Goal: Transaction & Acquisition: Purchase product/service

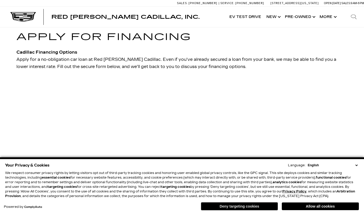
click at [243, 207] on button "Deny targeting cookies" at bounding box center [239, 206] width 77 height 8
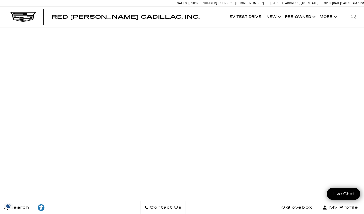
scroll to position [46, 0]
click at [356, 117] on link "✕" at bounding box center [357, 118] width 6 height 6
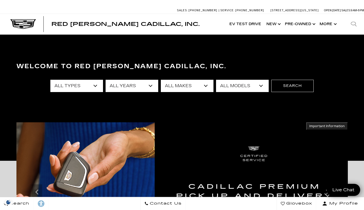
click at [152, 84] on select "All Years 2026 2025 2024 2023 2022 2021 2020 2019 2018 2017 2016 2015 2011 2008" at bounding box center [131, 86] width 53 height 12
select select "2017"
click at [105, 80] on select "All Years 2026 2025 2024 2023 2022 2021 2020 2019 2018 2017 2016 2015 2011 2008" at bounding box center [131, 86] width 53 height 12
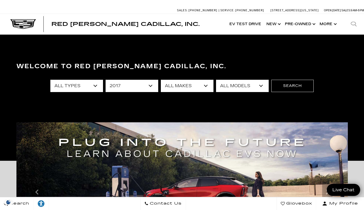
click at [205, 87] on select "All Makes Chevrolet Subaru" at bounding box center [187, 86] width 53 height 12
select select "Chevrolet"
click at [161, 80] on select "All Makes Chevrolet Subaru" at bounding box center [187, 86] width 53 height 12
click at [259, 85] on select "All Models Silverado 1500" at bounding box center [242, 86] width 53 height 12
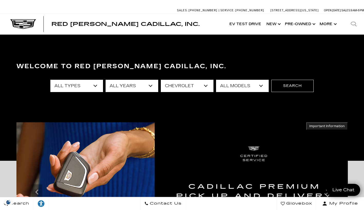
select select "Silverado 1500"
click at [216, 80] on select "All Models Silverado 1500" at bounding box center [242, 86] width 53 height 12
click at [287, 85] on button "Search" at bounding box center [292, 86] width 42 height 12
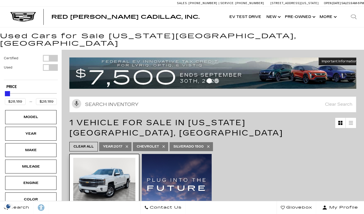
click at [125, 168] on img at bounding box center [104, 181] width 62 height 46
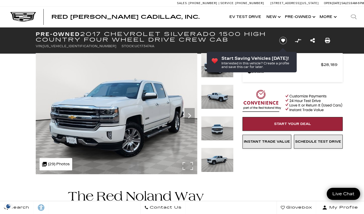
click at [131, 123] on img at bounding box center [116, 113] width 161 height 121
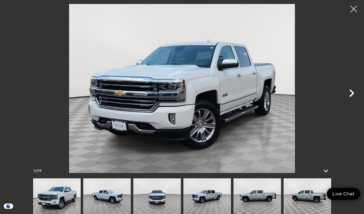
click at [351, 94] on icon "Next" at bounding box center [351, 93] width 5 height 8
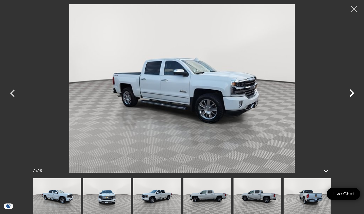
click at [351, 94] on icon "Next" at bounding box center [351, 93] width 5 height 8
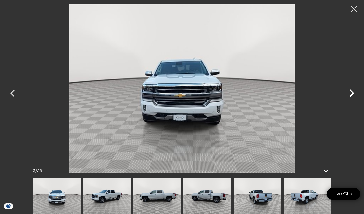
click at [351, 94] on icon "Next" at bounding box center [351, 93] width 5 height 8
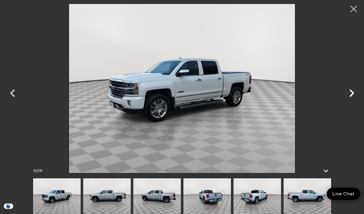
click at [351, 94] on icon "Next" at bounding box center [351, 93] width 5 height 8
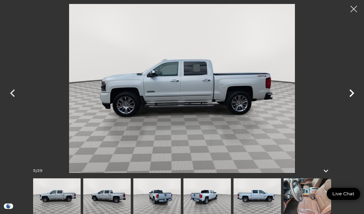
click at [351, 94] on icon "Next" at bounding box center [351, 93] width 5 height 8
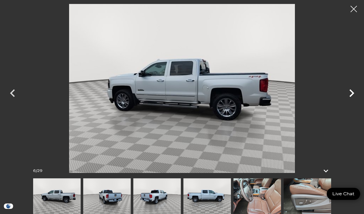
click at [351, 94] on icon "Next" at bounding box center [351, 93] width 5 height 8
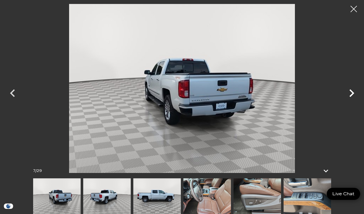
click at [351, 94] on icon "Next" at bounding box center [351, 93] width 5 height 8
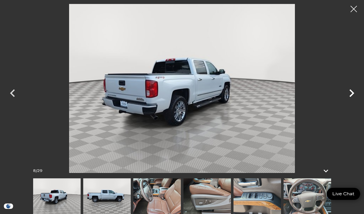
click at [351, 94] on icon "Next" at bounding box center [351, 93] width 5 height 8
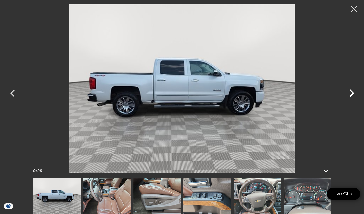
click at [351, 94] on icon "Next" at bounding box center [351, 93] width 5 height 8
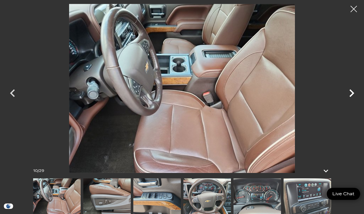
click at [351, 94] on icon "Next" at bounding box center [351, 93] width 5 height 8
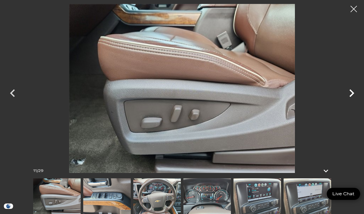
click at [351, 94] on icon "Next" at bounding box center [351, 93] width 5 height 8
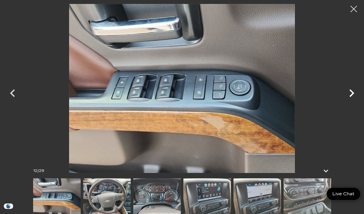
click at [351, 94] on icon "Next" at bounding box center [351, 93] width 5 height 8
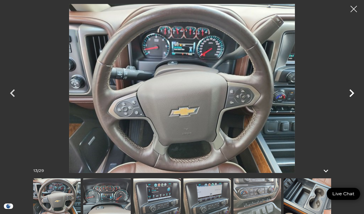
click at [351, 94] on icon "Next" at bounding box center [351, 93] width 5 height 8
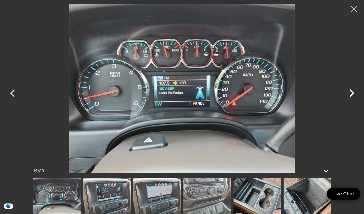
click at [351, 94] on icon "Next" at bounding box center [351, 93] width 5 height 8
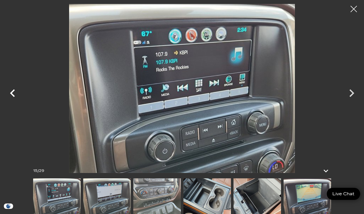
click at [13, 89] on icon "Previous" at bounding box center [12, 92] width 15 height 15
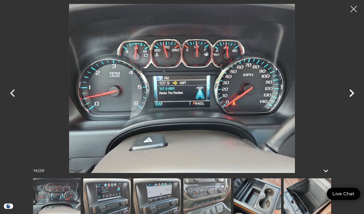
click at [351, 93] on icon "Next" at bounding box center [351, 92] width 15 height 15
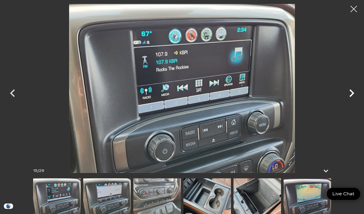
click at [351, 93] on icon "Next" at bounding box center [351, 92] width 15 height 15
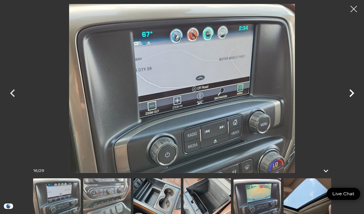
click at [351, 93] on icon "Next" at bounding box center [351, 92] width 15 height 15
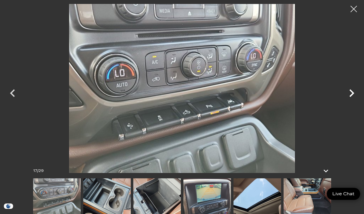
click at [351, 93] on icon "Next" at bounding box center [351, 92] width 15 height 15
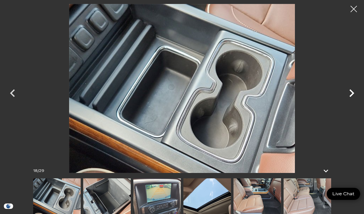
click at [351, 93] on icon "Next" at bounding box center [351, 92] width 15 height 15
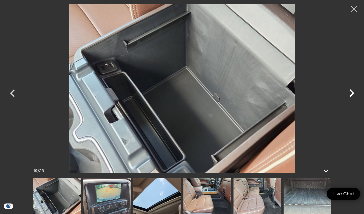
click at [351, 93] on icon "Next" at bounding box center [351, 92] width 15 height 15
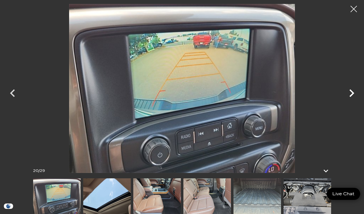
click at [351, 93] on icon "Next" at bounding box center [351, 92] width 15 height 15
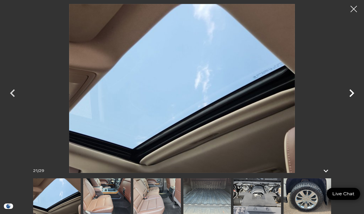
click at [351, 93] on icon "Next" at bounding box center [351, 92] width 15 height 15
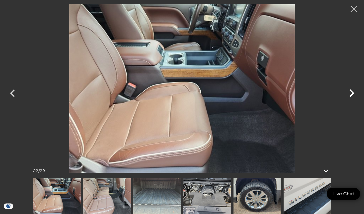
click at [351, 93] on icon "Next" at bounding box center [351, 92] width 15 height 15
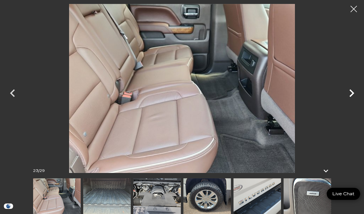
click at [351, 93] on icon "Next" at bounding box center [351, 92] width 15 height 15
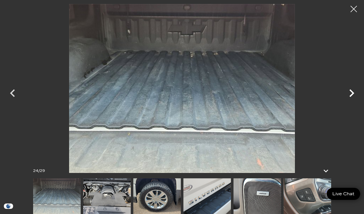
click at [351, 93] on icon "Next" at bounding box center [351, 92] width 15 height 15
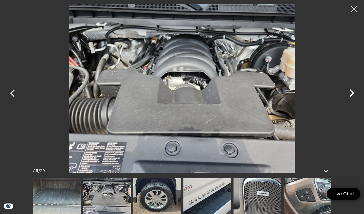
click at [351, 93] on icon "Next" at bounding box center [351, 92] width 15 height 15
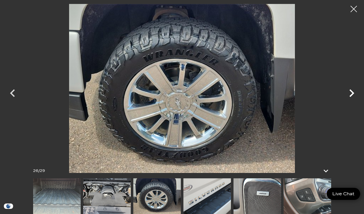
click at [351, 93] on icon "Next" at bounding box center [351, 92] width 15 height 15
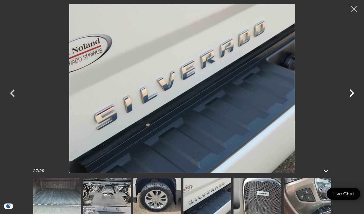
click at [351, 93] on icon "Next" at bounding box center [351, 93] width 5 height 8
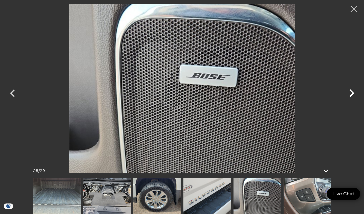
click at [351, 93] on icon "Next" at bounding box center [351, 93] width 5 height 8
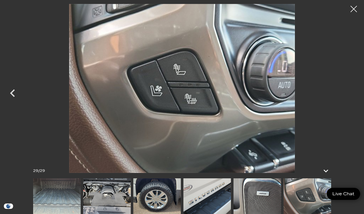
click at [351, 93] on div at bounding box center [181, 88] width 359 height 169
click at [13, 93] on icon "Previous" at bounding box center [12, 92] width 15 height 15
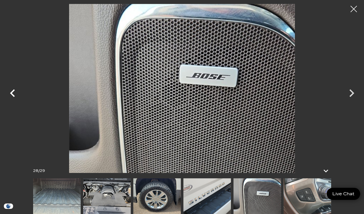
click at [13, 93] on icon "Previous" at bounding box center [12, 92] width 15 height 15
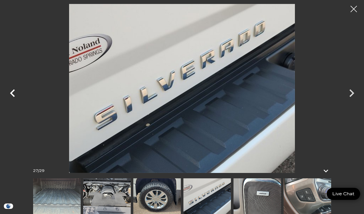
click at [13, 93] on icon "Previous" at bounding box center [12, 92] width 15 height 15
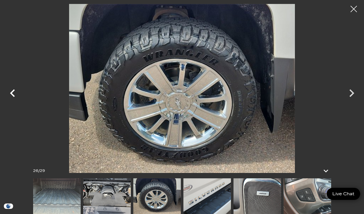
click at [13, 93] on icon "Previous" at bounding box center [12, 92] width 15 height 15
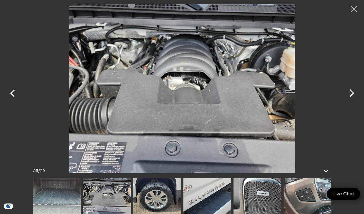
click at [13, 93] on icon "Previous" at bounding box center [12, 92] width 15 height 15
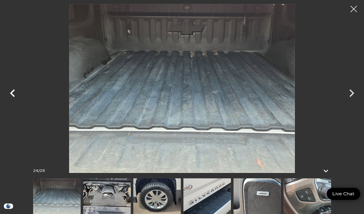
click at [13, 93] on icon "Previous" at bounding box center [12, 92] width 15 height 15
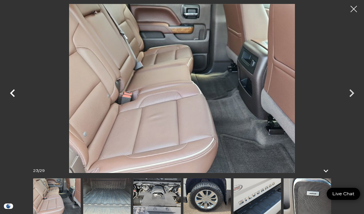
click at [13, 93] on icon "Previous" at bounding box center [12, 92] width 15 height 15
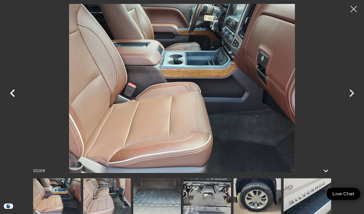
click at [13, 93] on icon "Previous" at bounding box center [12, 92] width 15 height 15
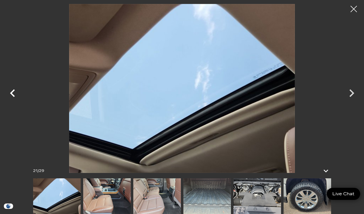
click at [13, 93] on icon "Previous" at bounding box center [12, 92] width 15 height 15
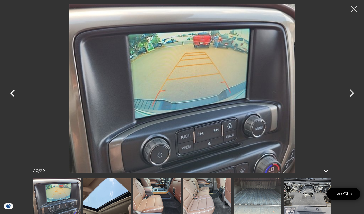
click at [13, 93] on icon "Previous" at bounding box center [12, 92] width 15 height 15
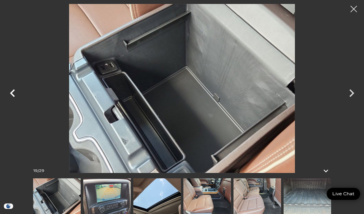
click at [13, 93] on icon "Previous" at bounding box center [12, 92] width 15 height 15
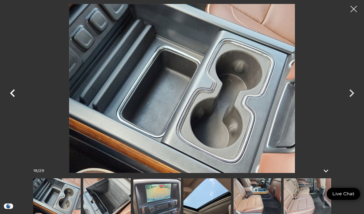
click at [13, 93] on icon "Previous" at bounding box center [12, 92] width 15 height 15
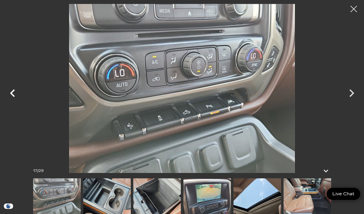
click at [13, 93] on icon "Previous" at bounding box center [12, 92] width 15 height 15
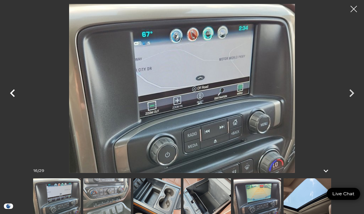
click at [13, 93] on icon "Previous" at bounding box center [12, 92] width 15 height 15
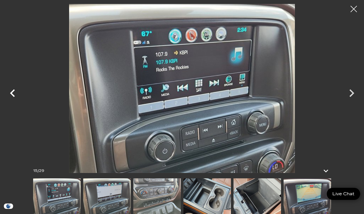
click at [13, 93] on icon "Previous" at bounding box center [12, 92] width 15 height 15
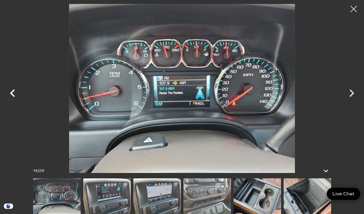
click at [13, 93] on icon "Previous" at bounding box center [12, 92] width 15 height 15
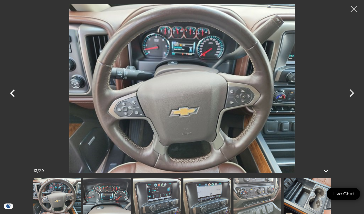
click at [13, 93] on icon "Previous" at bounding box center [12, 92] width 15 height 15
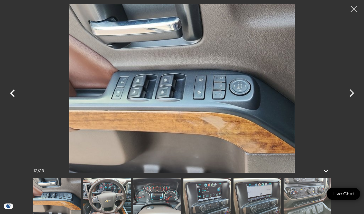
click at [13, 93] on icon "Previous" at bounding box center [12, 92] width 15 height 15
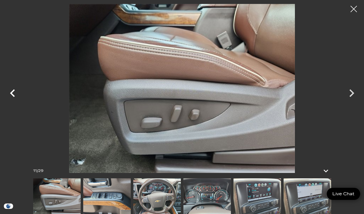
click at [13, 93] on icon "Previous" at bounding box center [12, 92] width 15 height 15
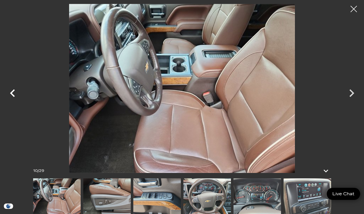
click at [13, 93] on icon "Previous" at bounding box center [12, 92] width 15 height 15
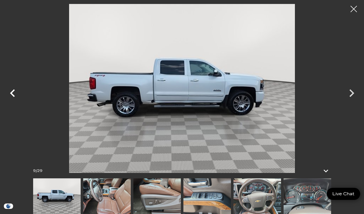
click at [13, 93] on icon "Previous" at bounding box center [12, 92] width 15 height 15
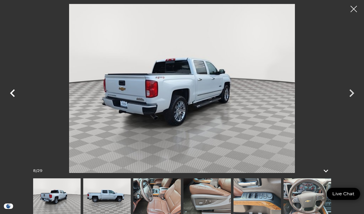
click at [13, 93] on icon "Previous" at bounding box center [12, 92] width 15 height 15
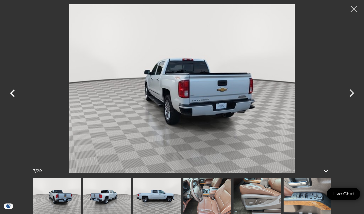
click at [13, 93] on icon "Previous" at bounding box center [12, 92] width 15 height 15
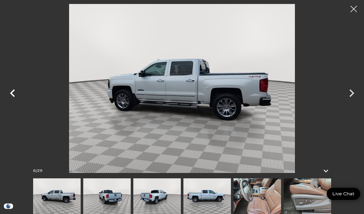
click at [13, 93] on icon "Previous" at bounding box center [12, 92] width 15 height 15
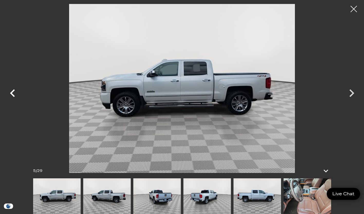
click at [13, 93] on icon "Previous" at bounding box center [12, 92] width 15 height 15
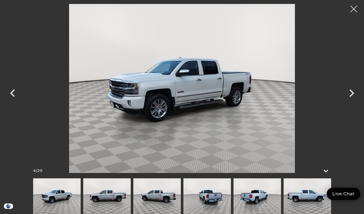
click at [352, 9] on div at bounding box center [354, 9] width 14 height 14
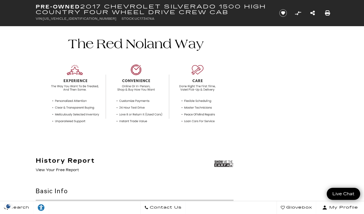
scroll to position [153, 0]
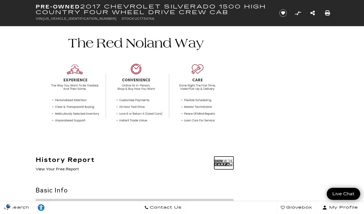
click at [217, 162] on img at bounding box center [223, 163] width 19 height 13
